Goal: Task Accomplishment & Management: Manage account settings

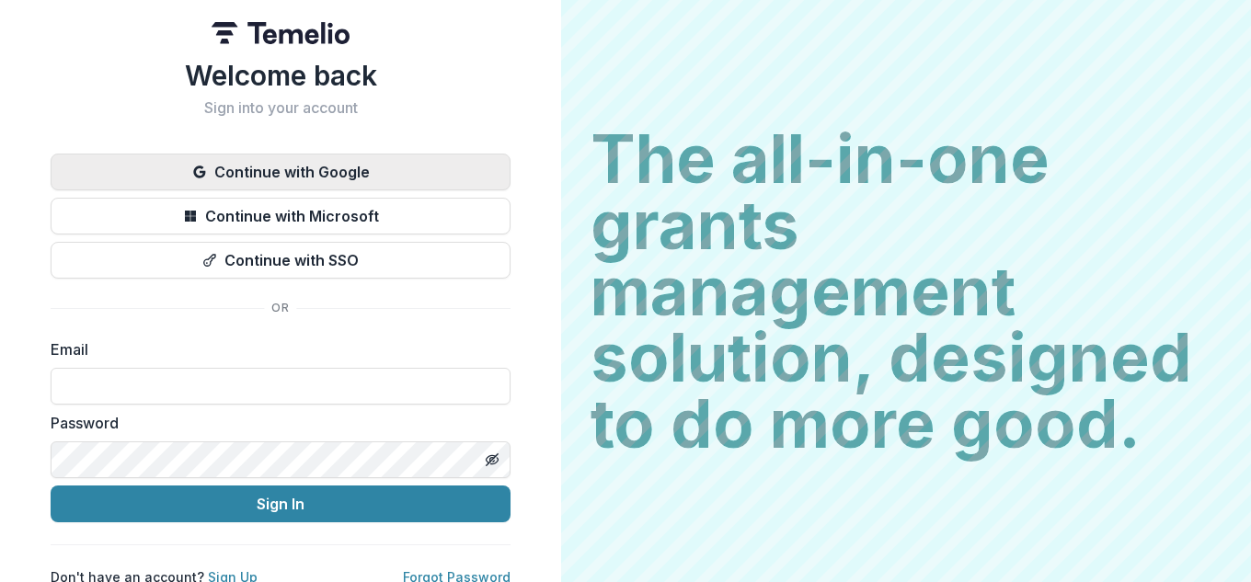
click at [304, 177] on button "Continue with Google" at bounding box center [281, 172] width 460 height 37
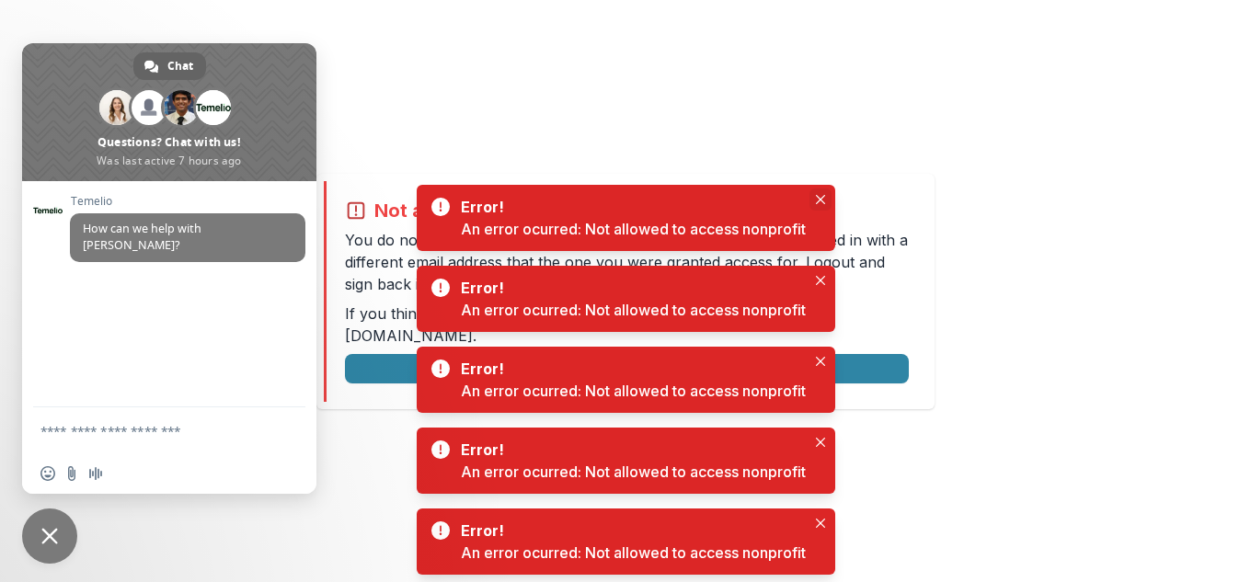
click at [822, 203] on icon "Close" at bounding box center [820, 199] width 9 height 9
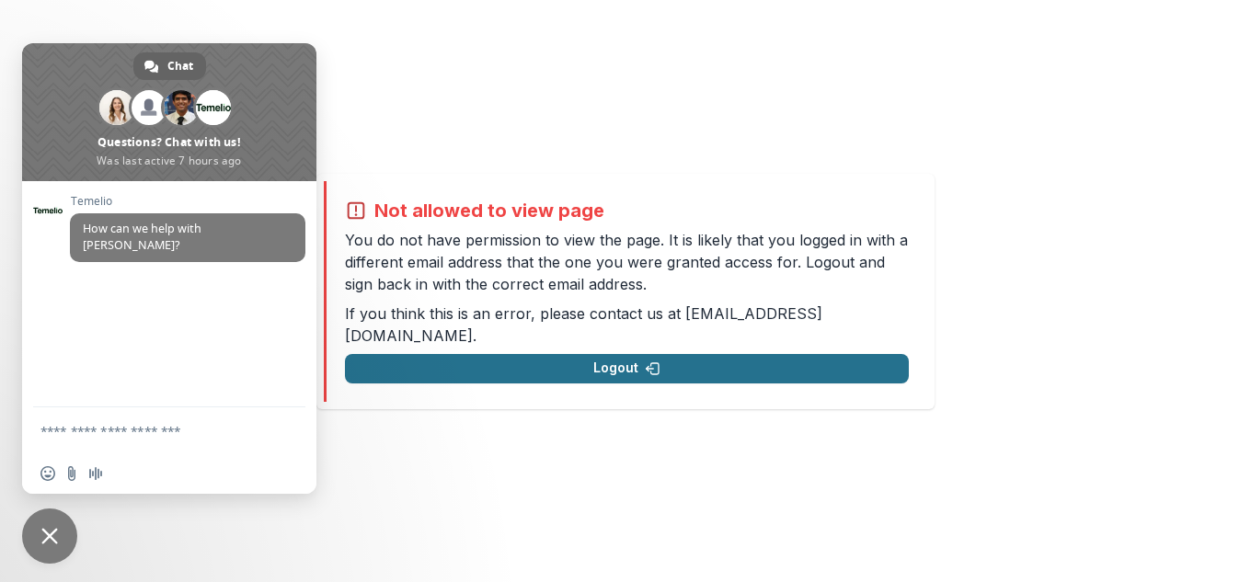
click at [621, 354] on button "Logout" at bounding box center [627, 368] width 564 height 29
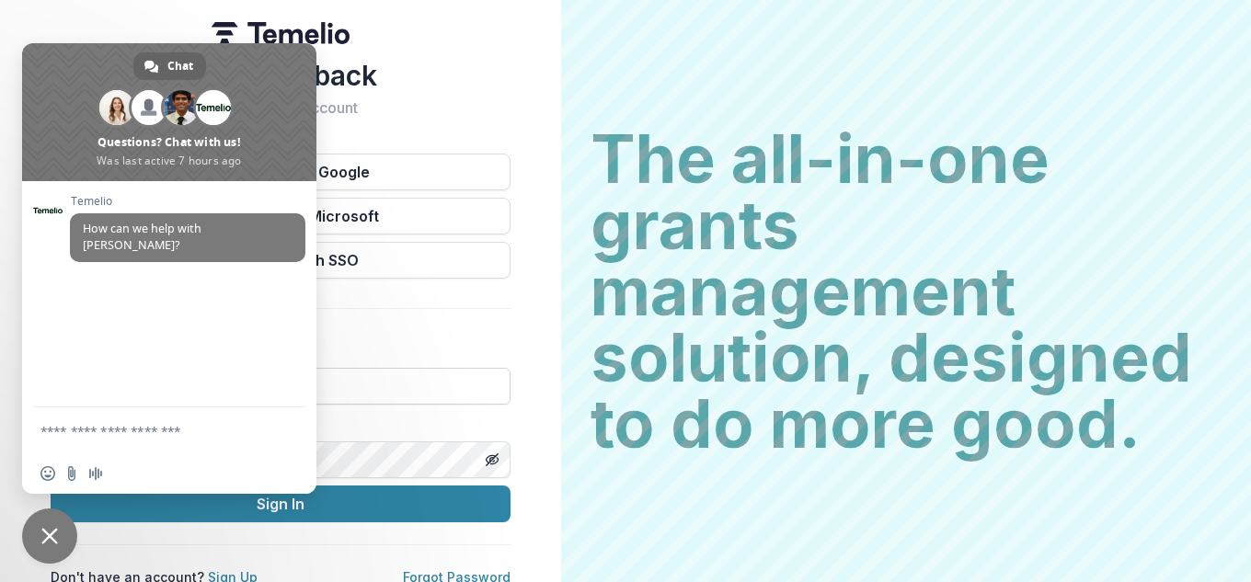
click at [402, 378] on input at bounding box center [281, 386] width 460 height 37
click at [58, 536] on span "Close chat" at bounding box center [49, 536] width 55 height 55
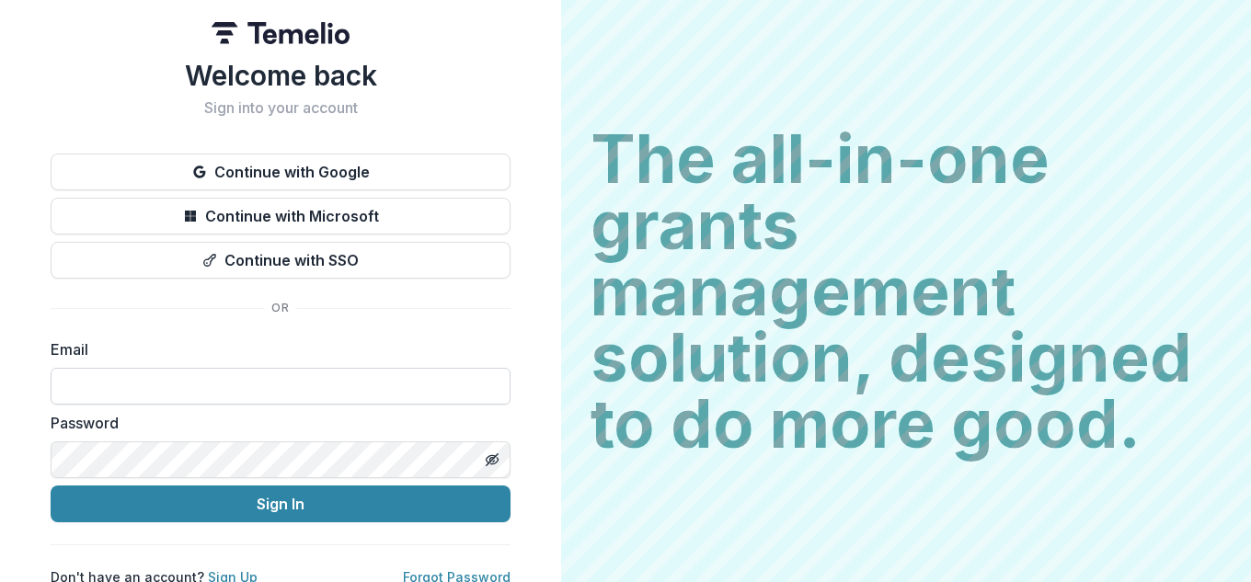
click at [155, 386] on input at bounding box center [281, 386] width 460 height 37
type input "**********"
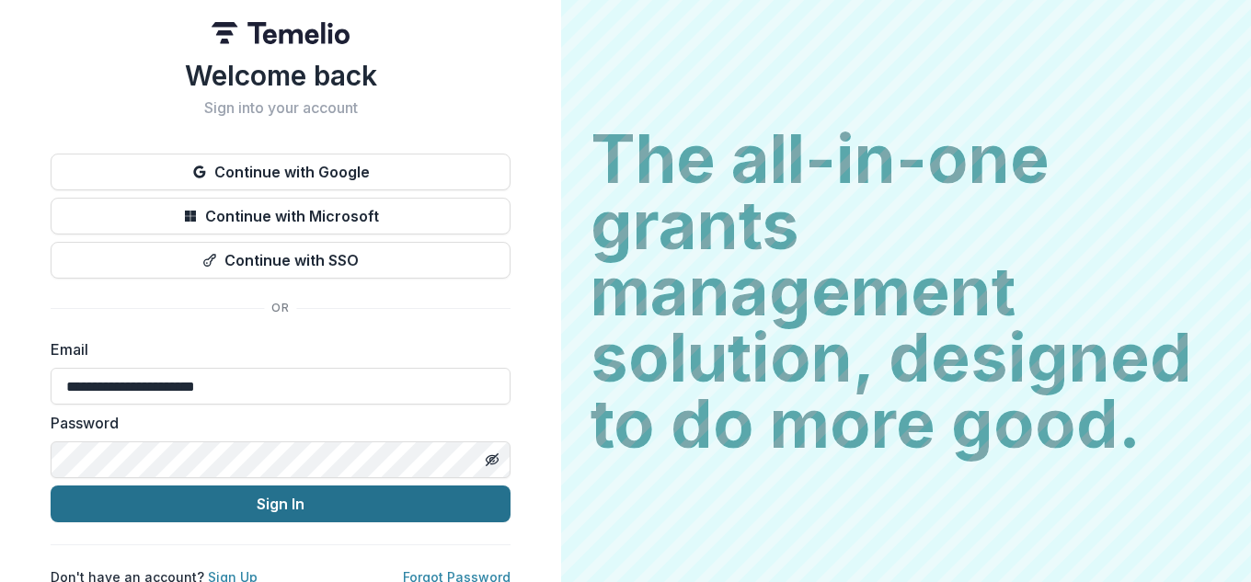
click at [283, 508] on button "Sign In" at bounding box center [281, 504] width 460 height 37
